Goal: Navigation & Orientation: Go to known website

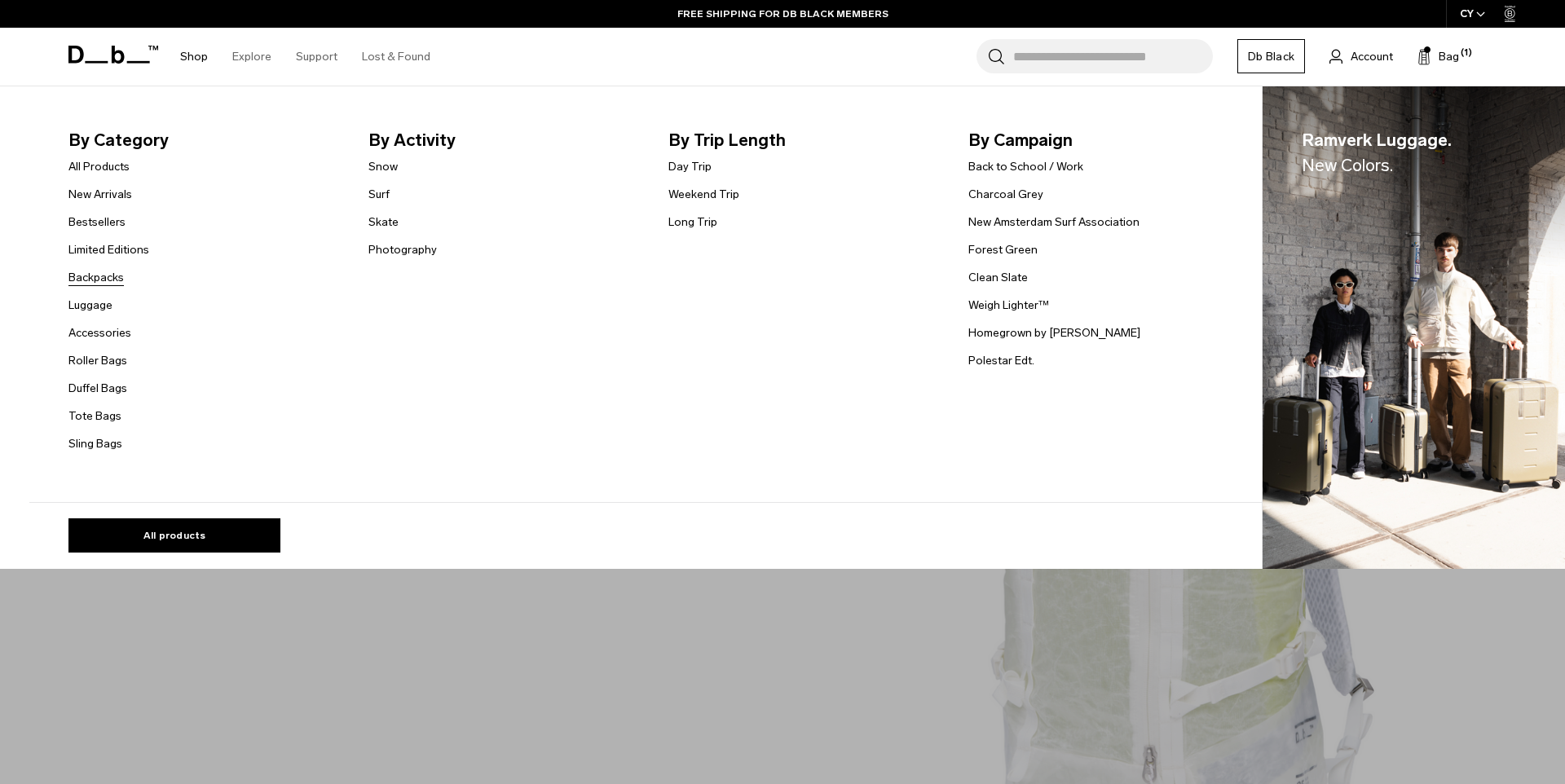
click at [93, 276] on link "Backpacks" at bounding box center [96, 277] width 55 height 17
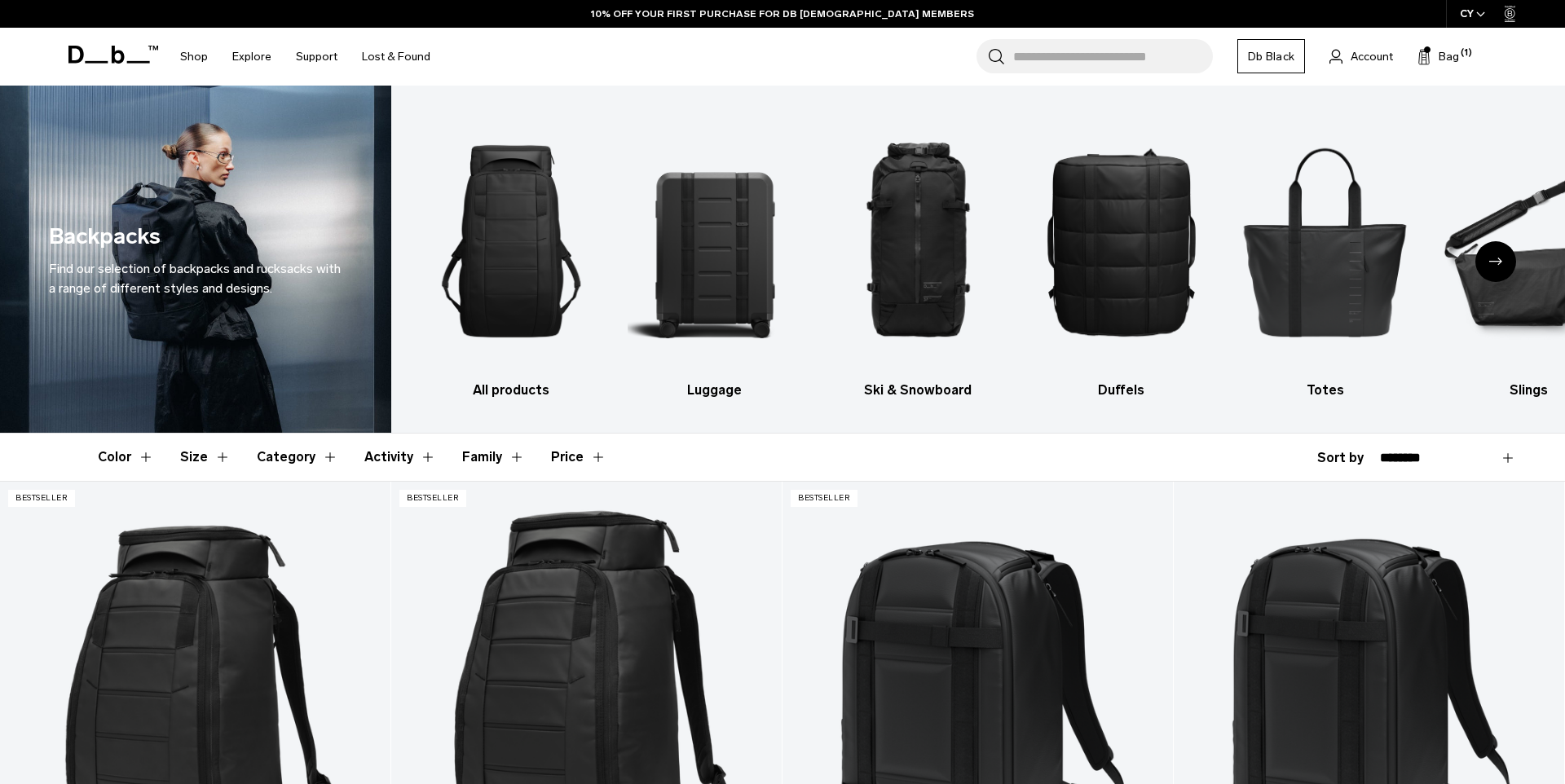
click at [1469, 14] on div "CY" at bounding box center [1472, 14] width 54 height 28
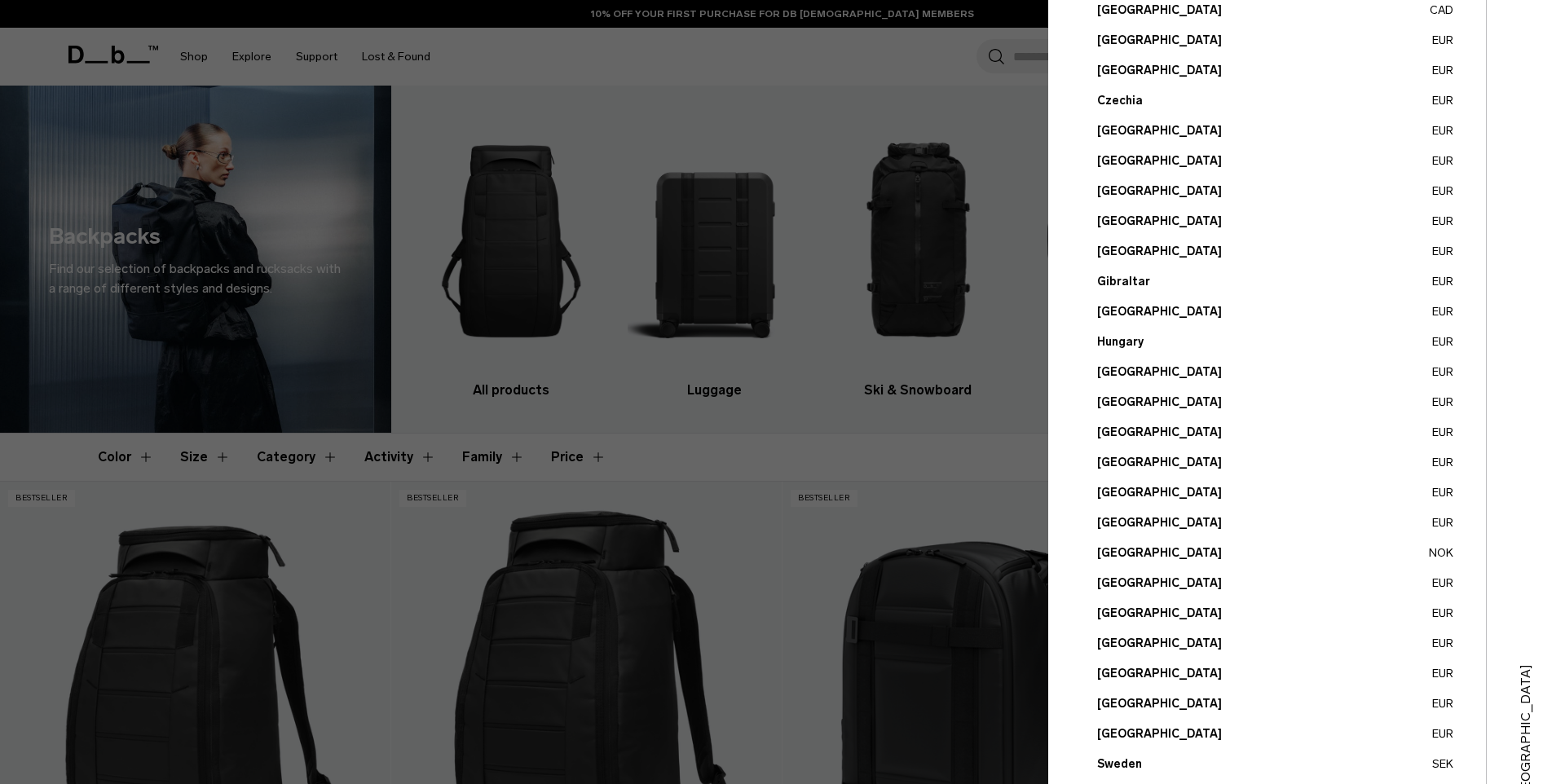
scroll to position [418, 0]
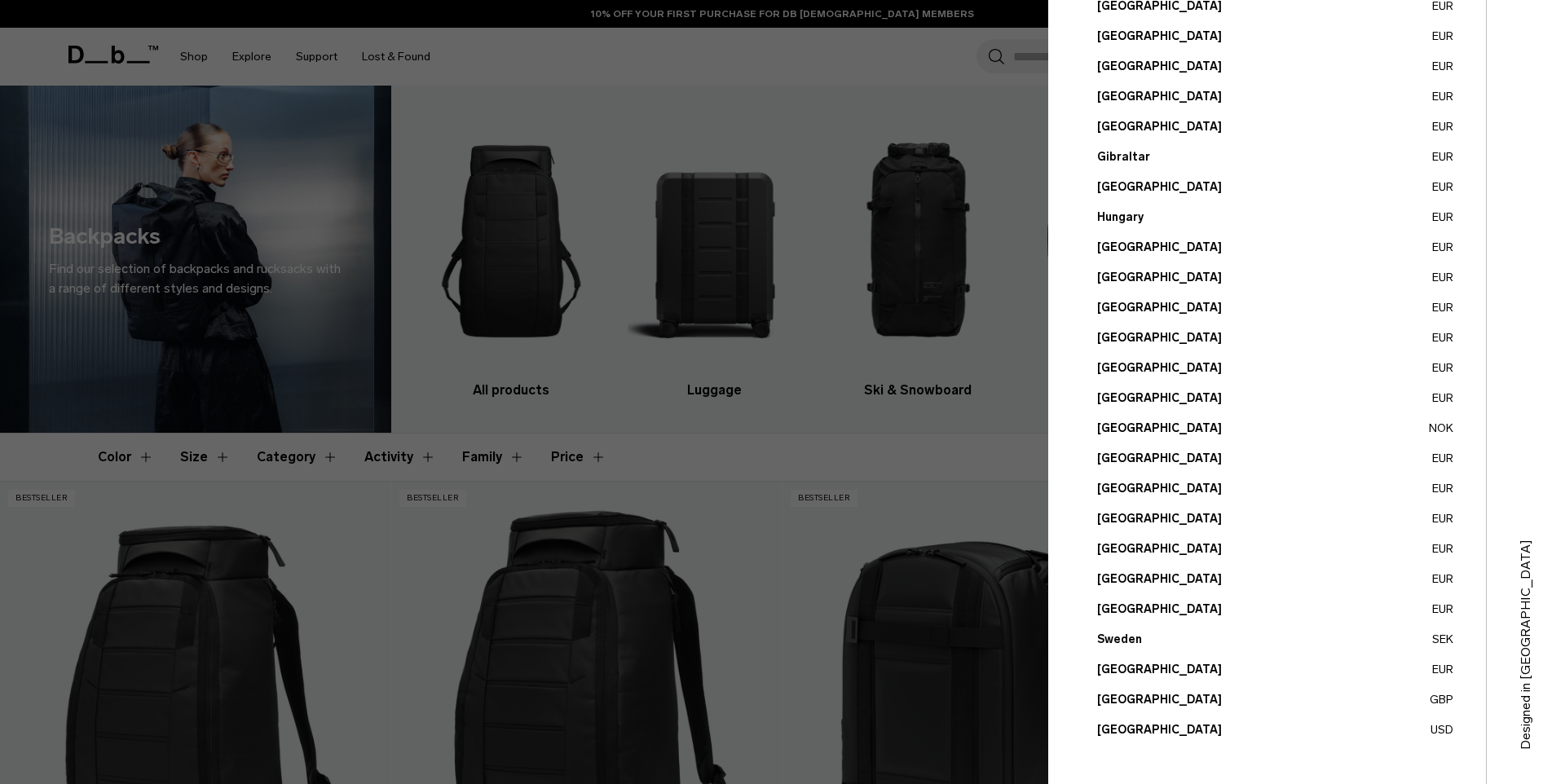
click at [1153, 728] on button "United States USD" at bounding box center [1274, 730] width 356 height 17
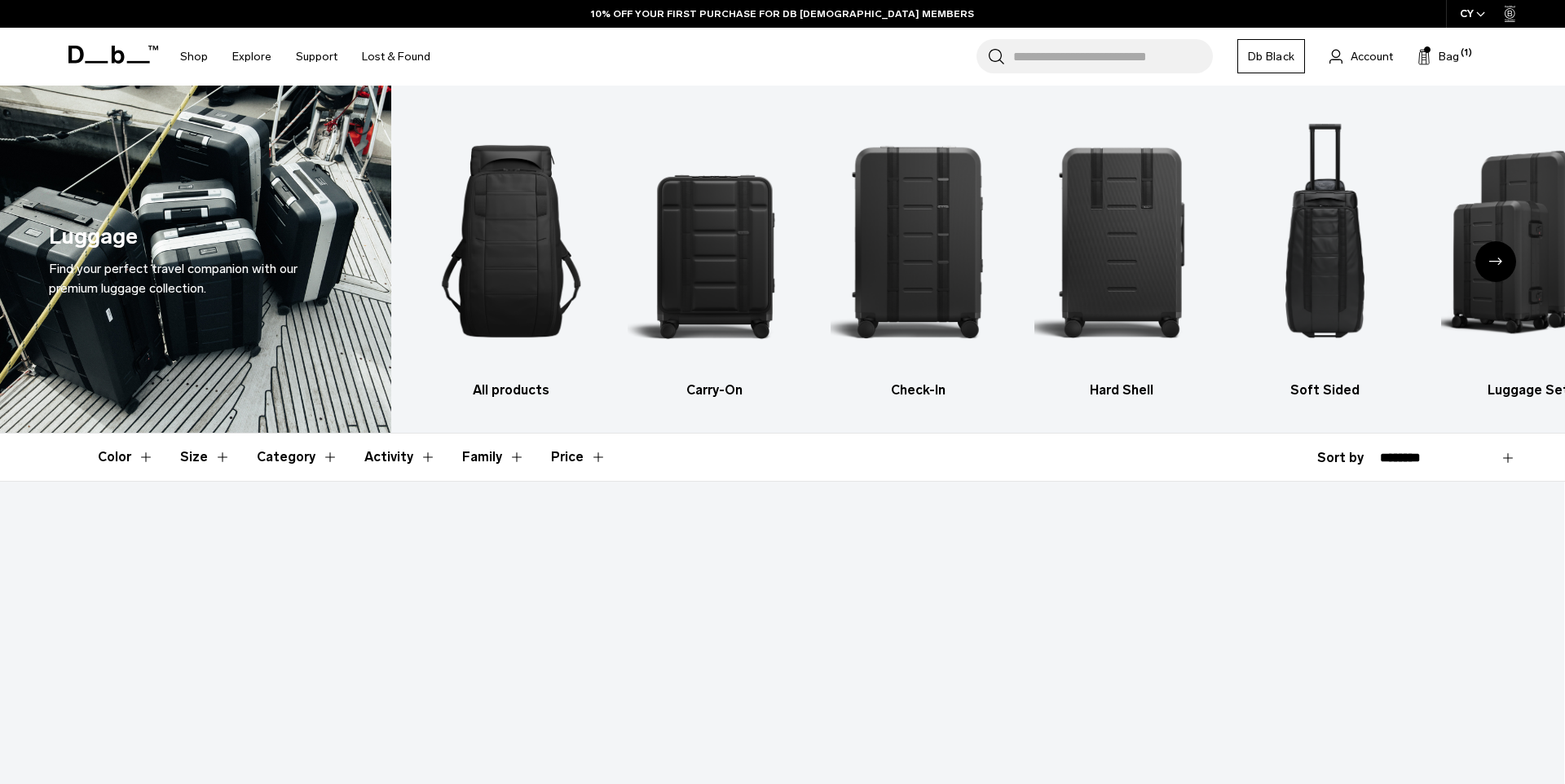
click at [1479, 10] on span "button" at bounding box center [1480, 14] width 9 height 12
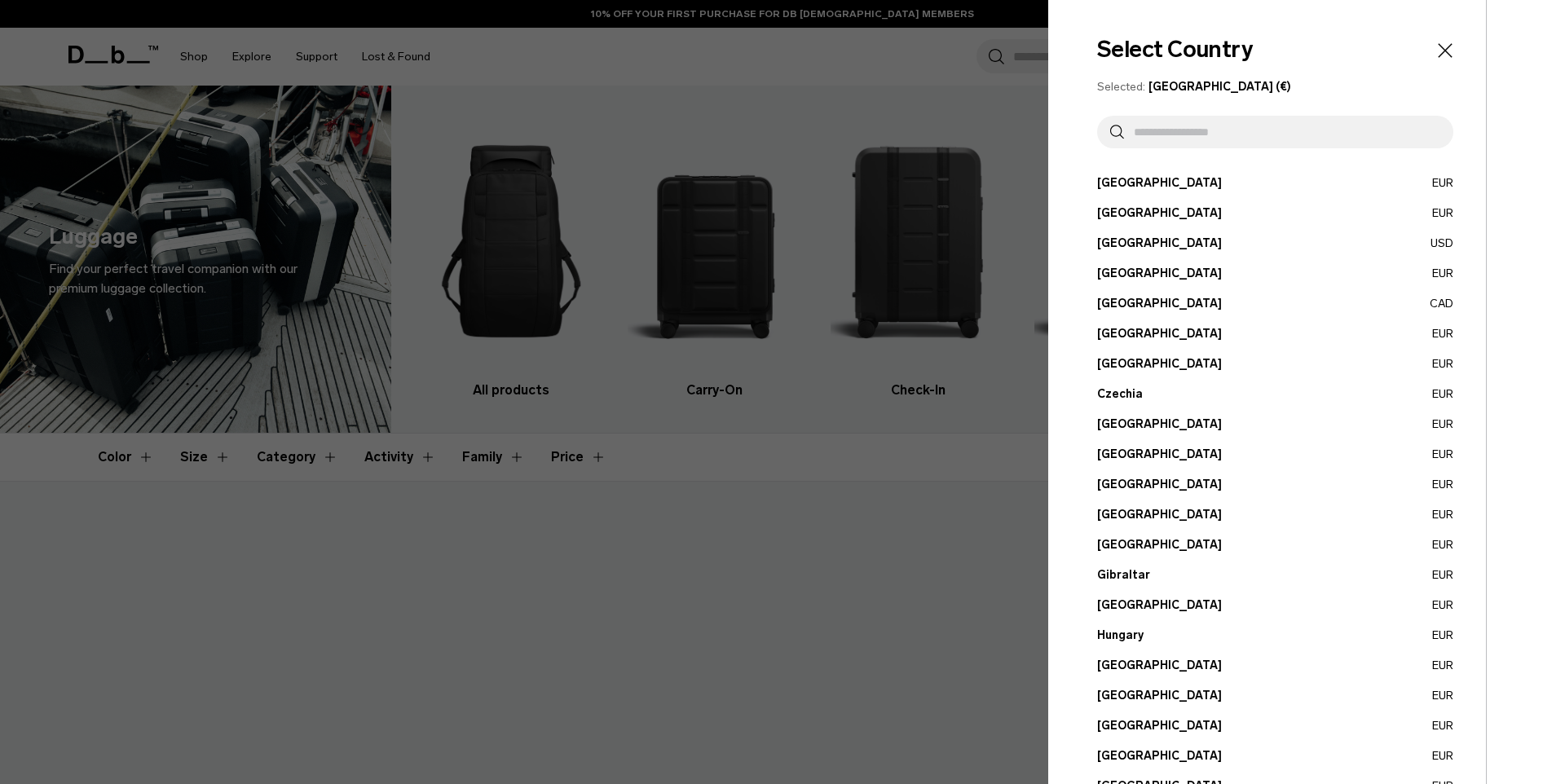
click at [1241, 148] on input "text" at bounding box center [1281, 131] width 316 height 32
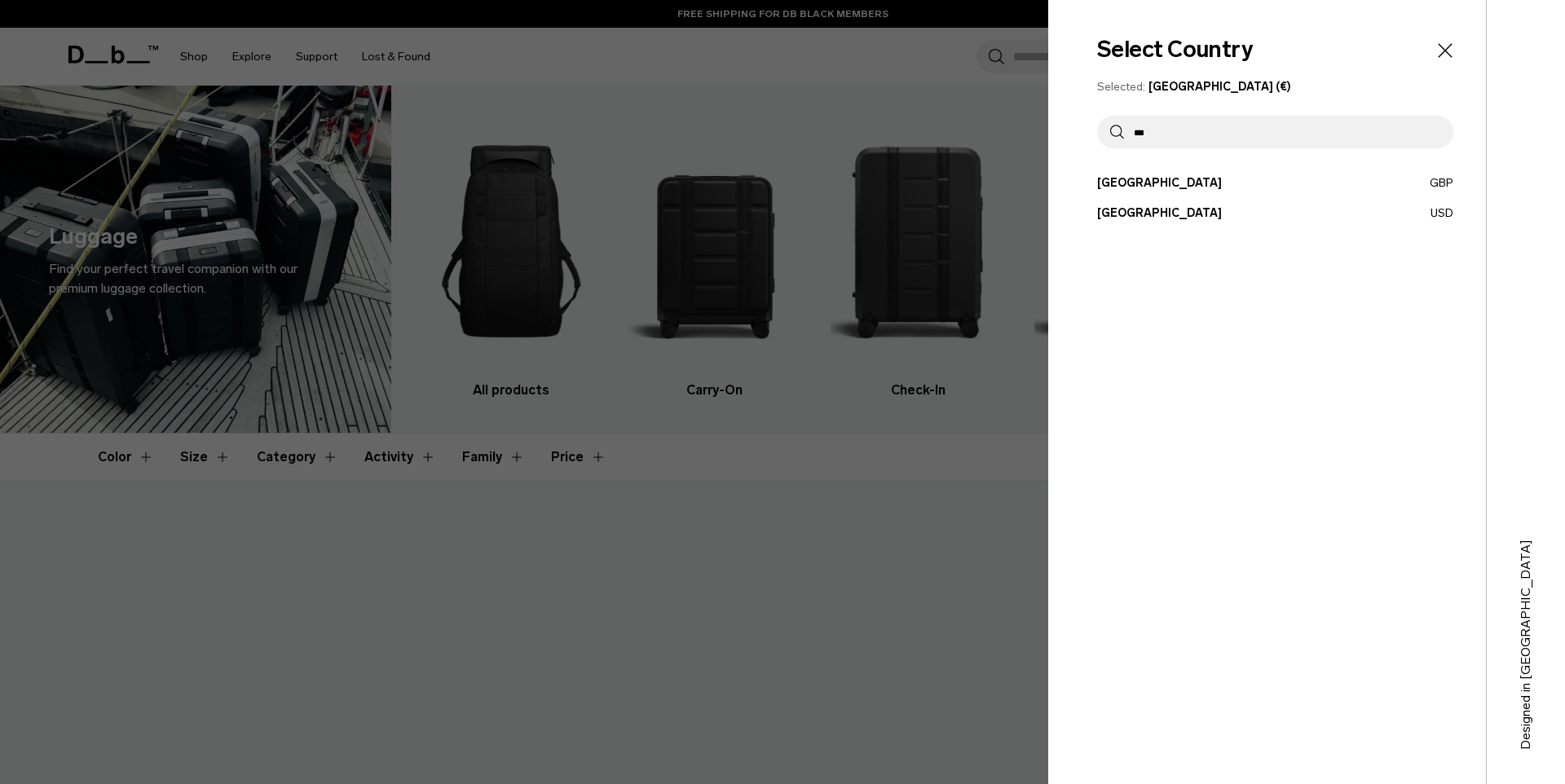
type input "***"
click at [1146, 211] on button "United States USD" at bounding box center [1274, 213] width 356 height 17
